Goal: Task Accomplishment & Management: Use online tool/utility

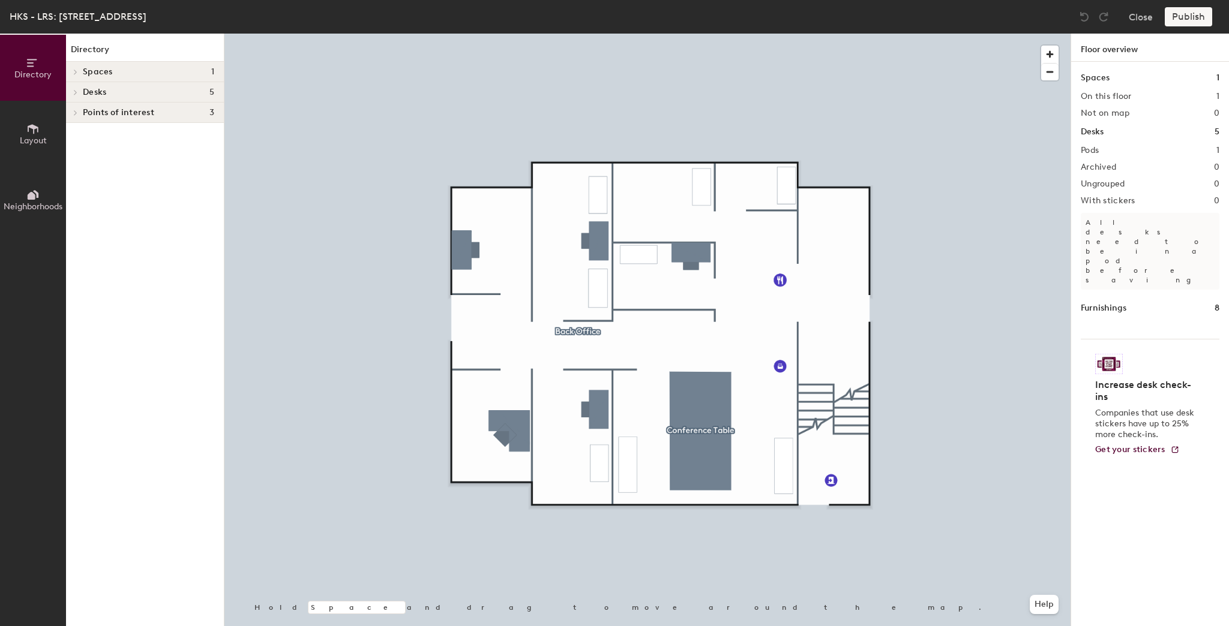
click at [508, 34] on div at bounding box center [647, 34] width 846 height 0
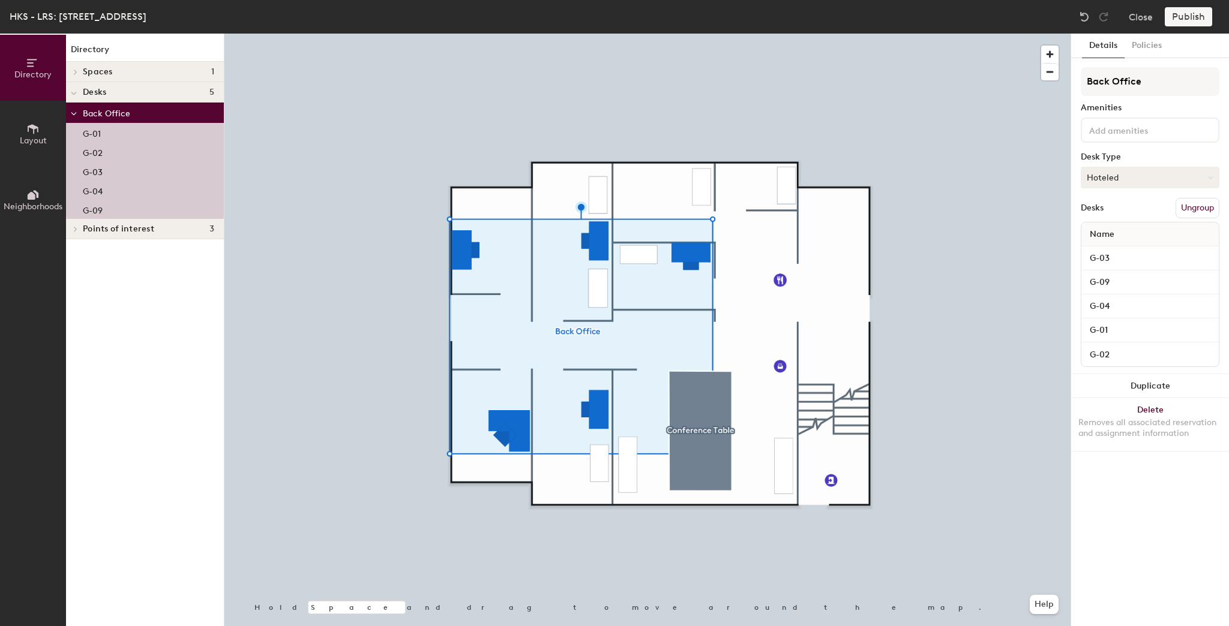
click at [1117, 173] on button "Hoteled" at bounding box center [1150, 178] width 139 height 22
click at [1099, 215] on div "Assigned" at bounding box center [1141, 215] width 120 height 18
click at [1187, 16] on button "Publish" at bounding box center [1188, 16] width 47 height 19
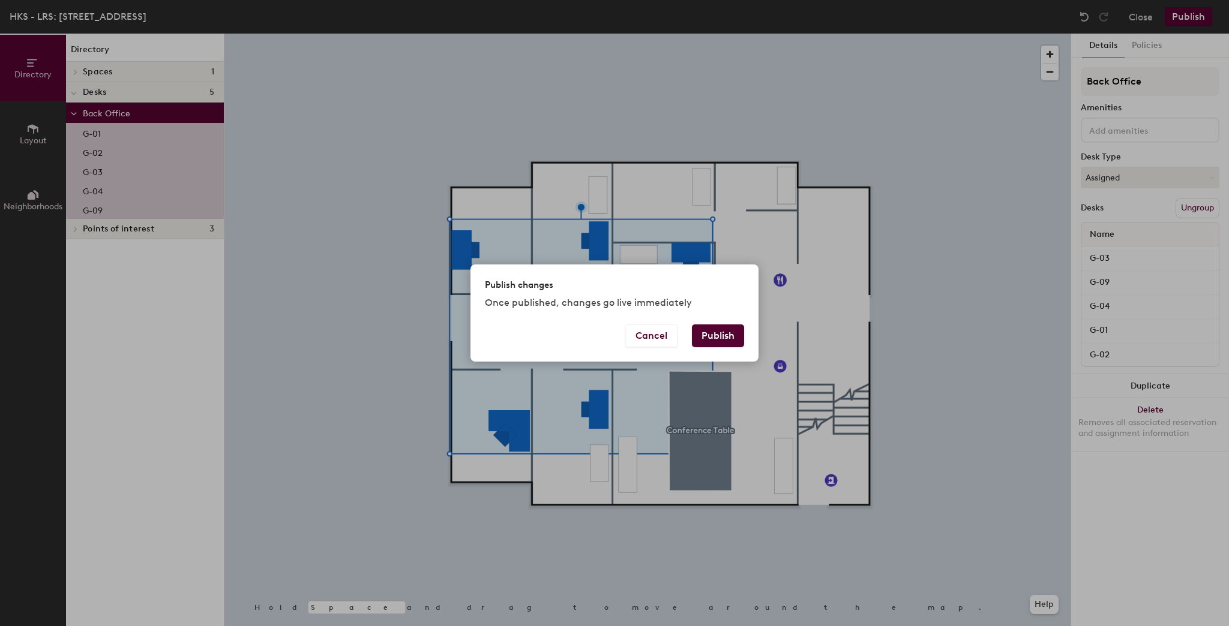
click at [721, 332] on button "Publish" at bounding box center [718, 336] width 52 height 23
